Goal: Find specific page/section: Find specific page/section

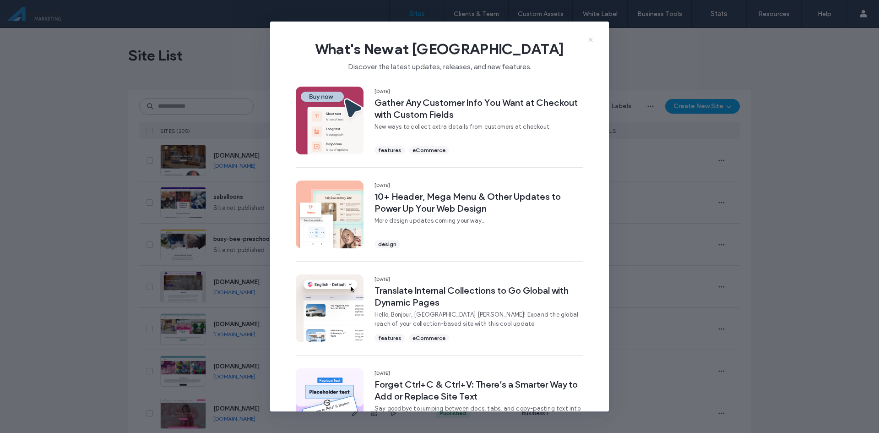
click at [590, 42] on icon at bounding box center [590, 39] width 7 height 7
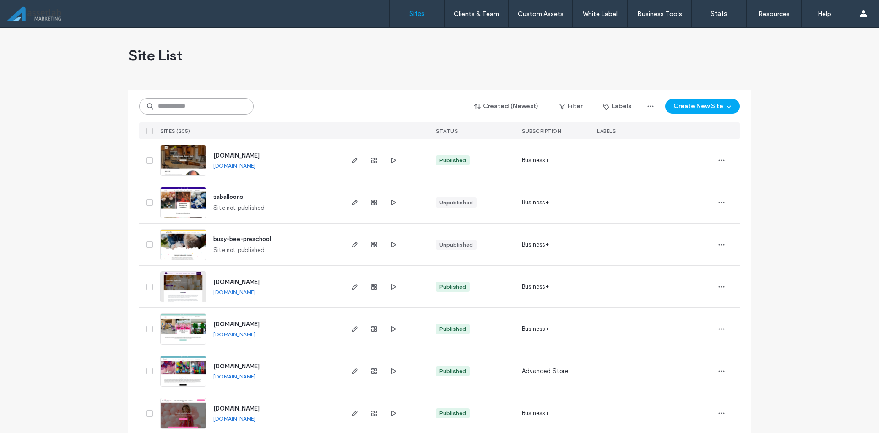
click at [191, 109] on input at bounding box center [196, 106] width 114 height 16
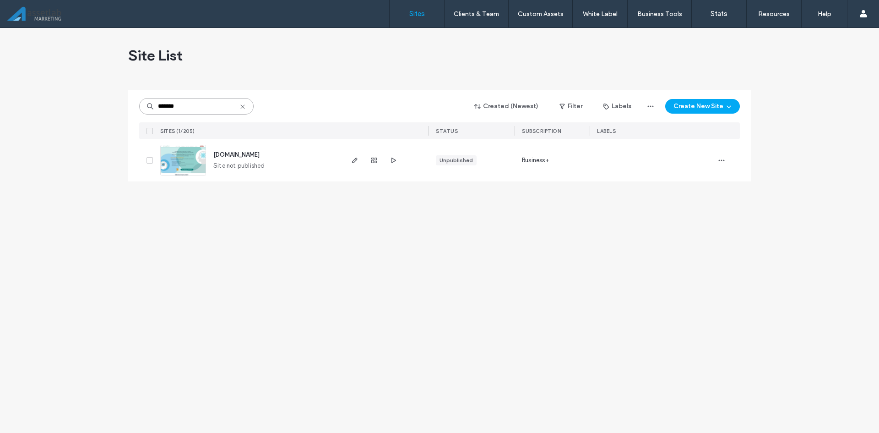
type input "*******"
click at [243, 107] on icon at bounding box center [242, 106] width 7 height 7
click at [219, 104] on input at bounding box center [196, 106] width 114 height 16
type input "*****"
click at [351, 161] on icon "button" at bounding box center [354, 160] width 7 height 7
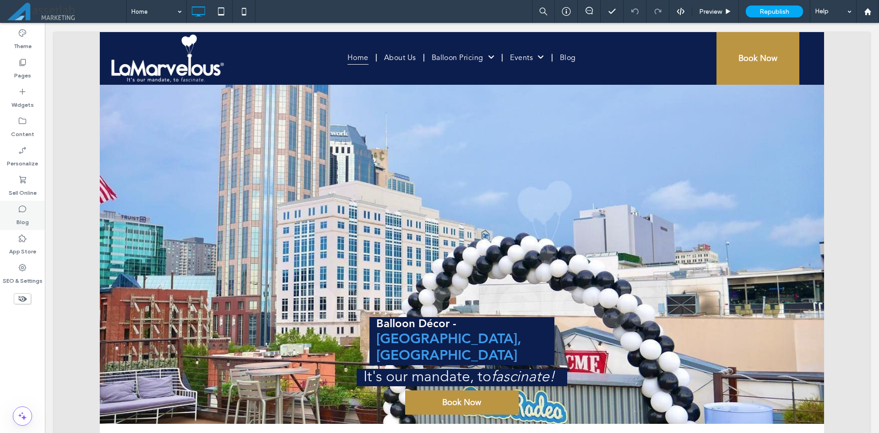
click at [21, 214] on label "Blog" at bounding box center [22, 219] width 12 height 13
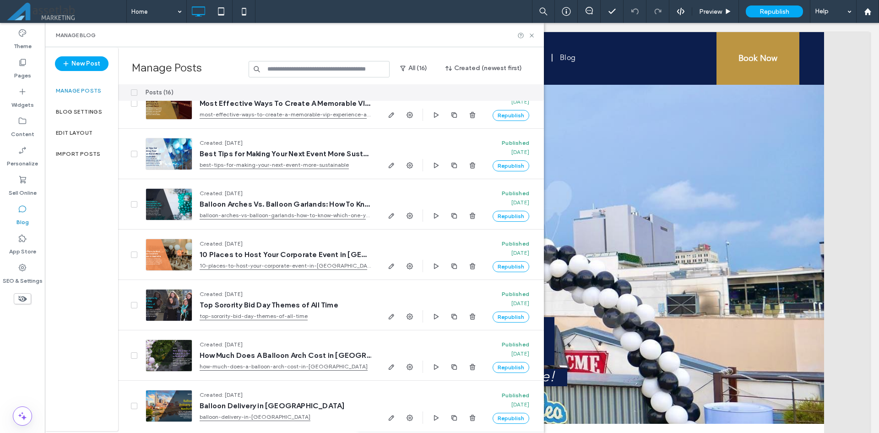
scroll to position [298, 0]
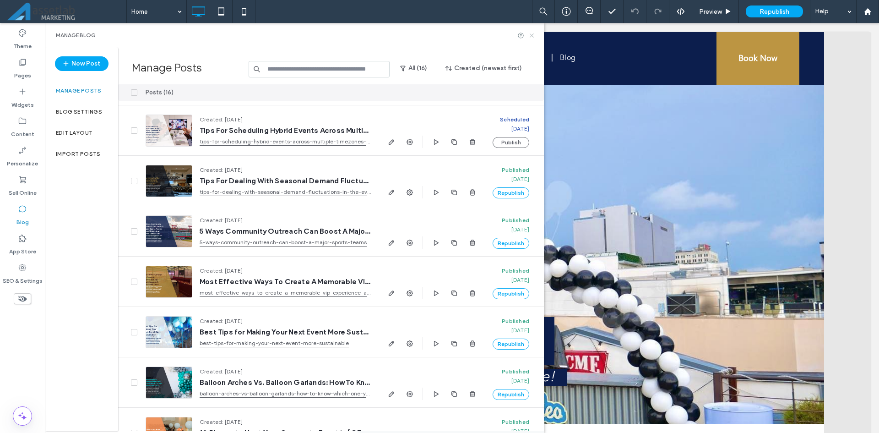
click at [534, 37] on icon at bounding box center [532, 35] width 7 height 7
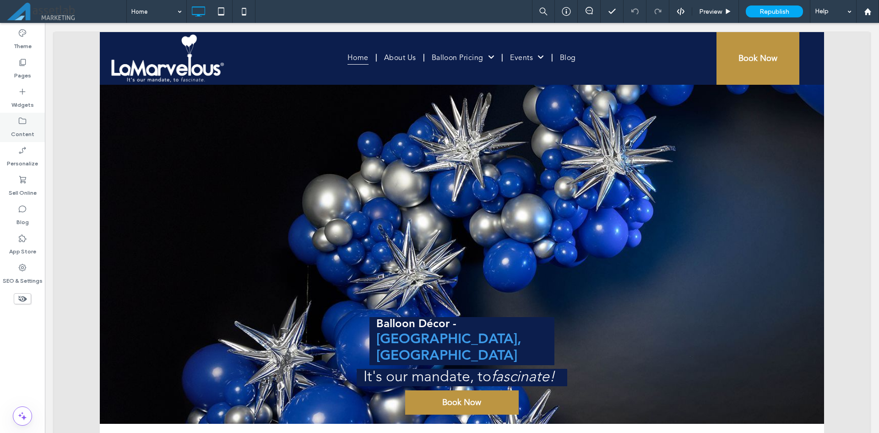
click at [33, 133] on label "Content" at bounding box center [22, 131] width 23 height 13
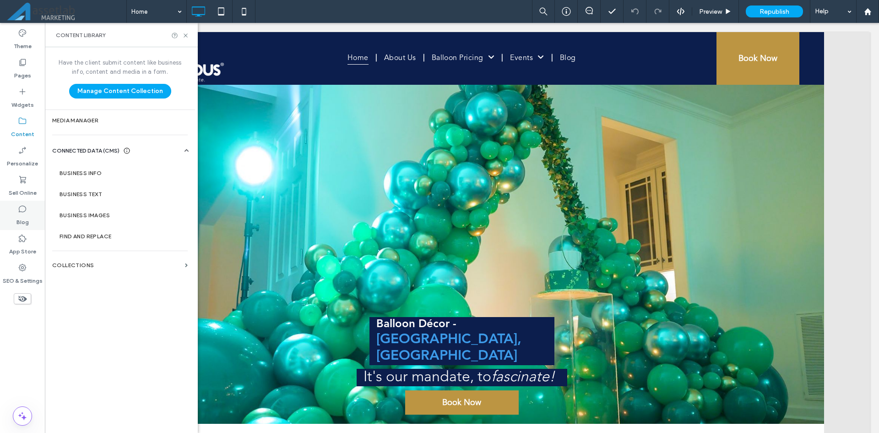
click at [22, 221] on label "Blog" at bounding box center [22, 219] width 12 height 13
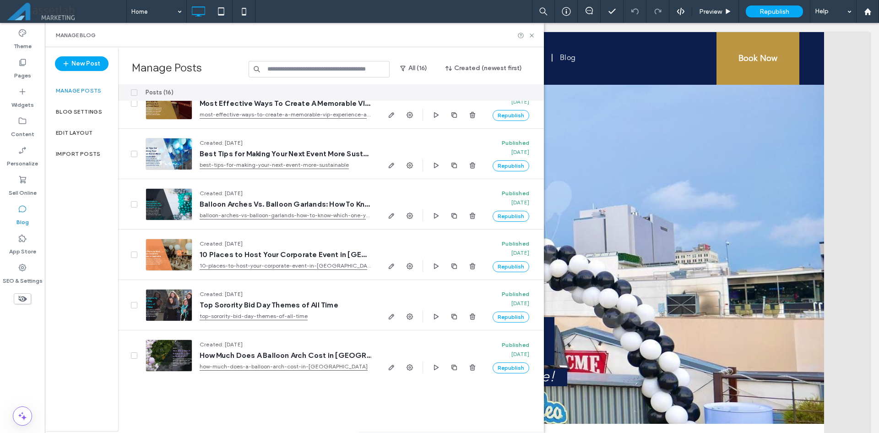
scroll to position [252, 0]
